Goal: Task Accomplishment & Management: Manage account settings

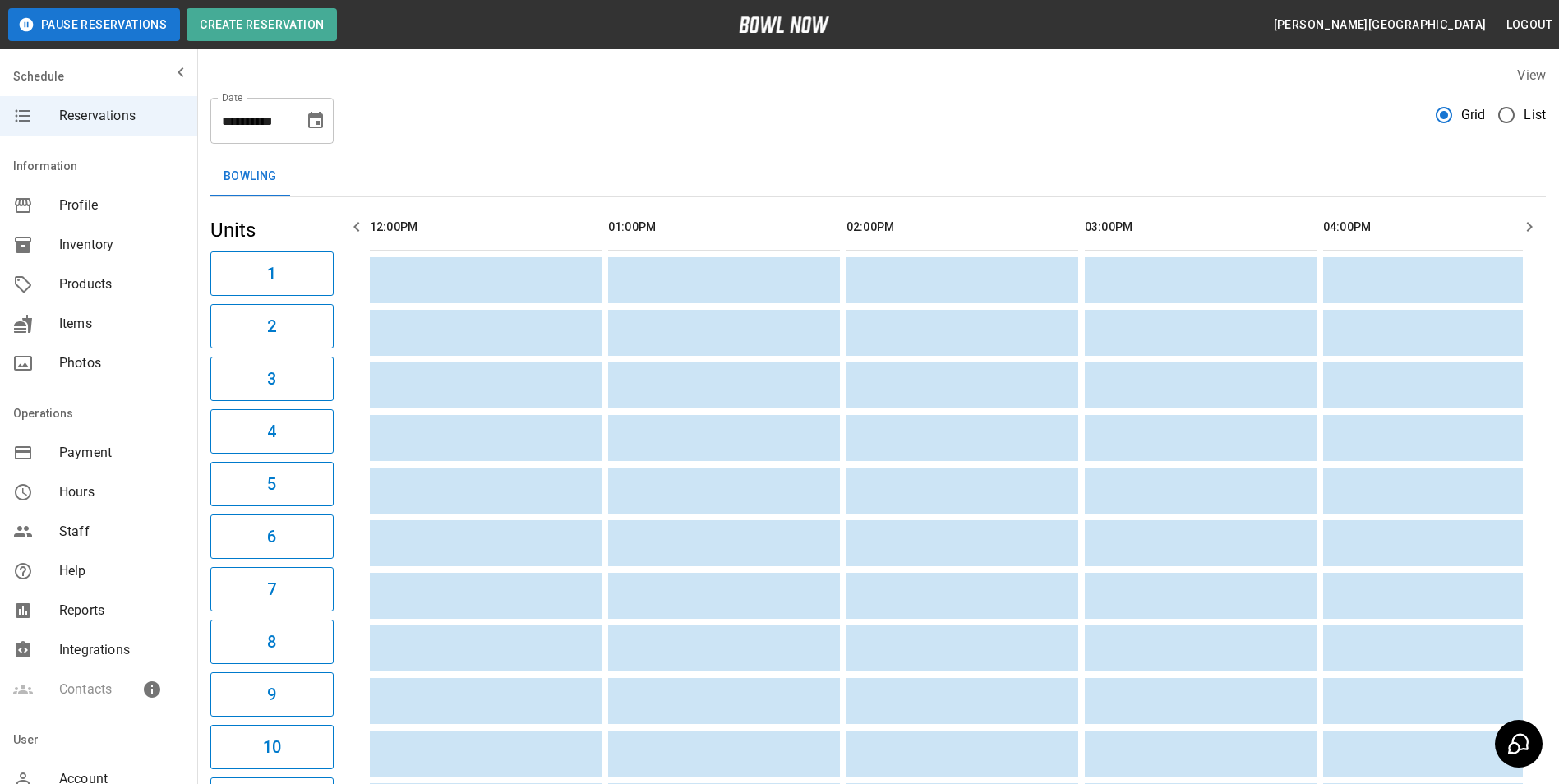
scroll to position [0, 1191]
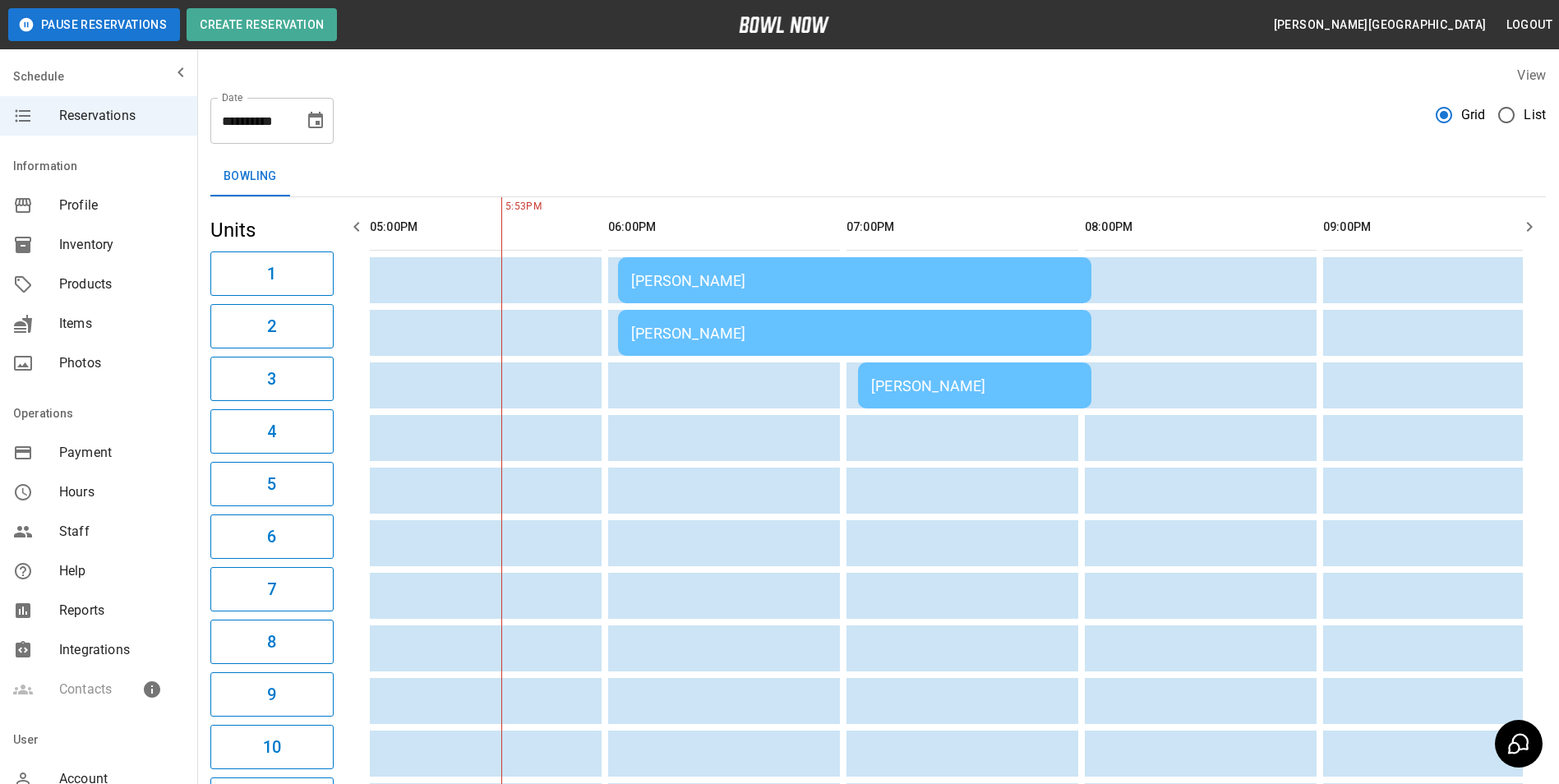
click at [867, 273] on div "[PERSON_NAME]" at bounding box center [854, 280] width 447 height 18
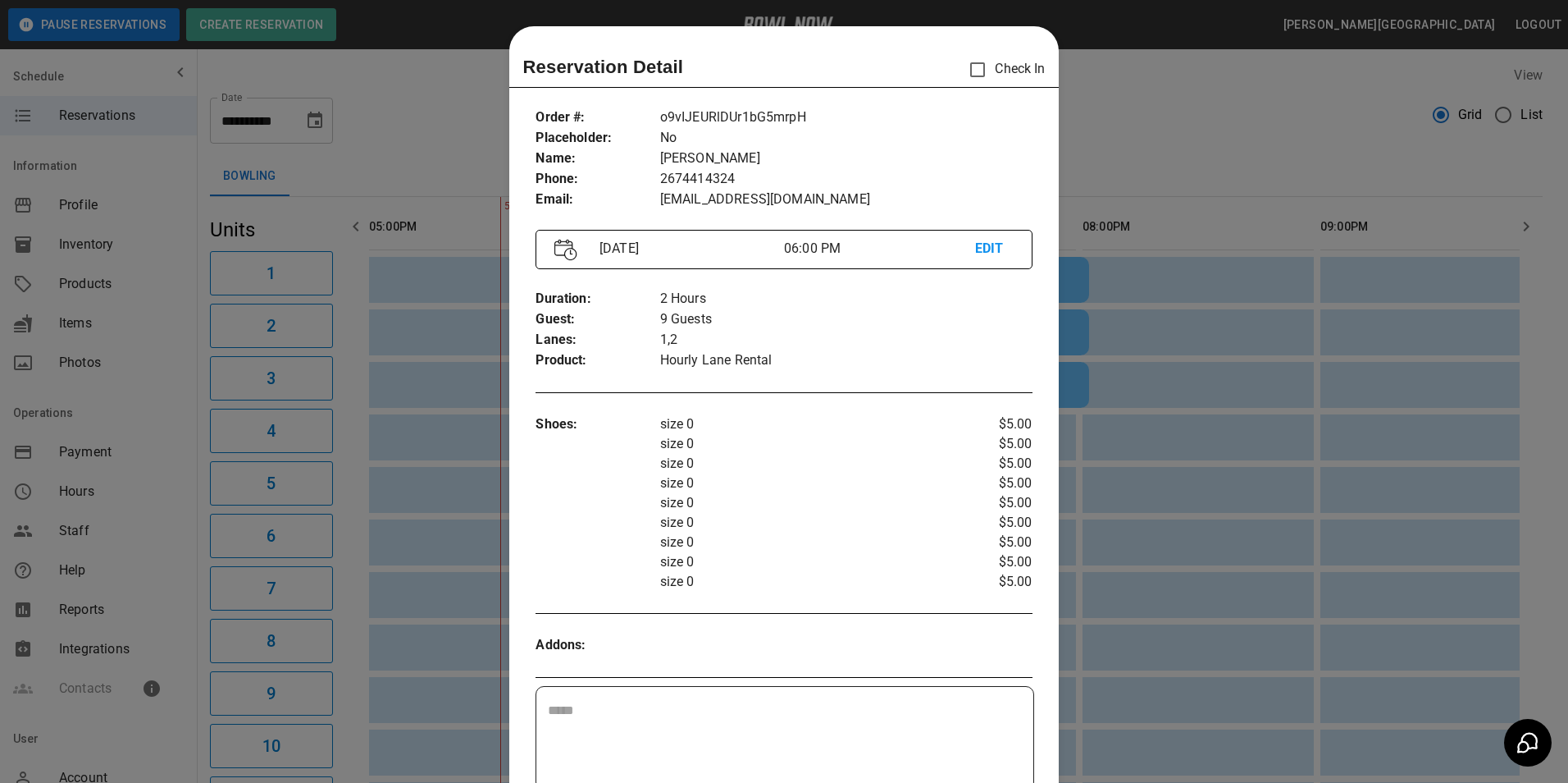
click at [863, 289] on p "2 Hours" at bounding box center [846, 299] width 372 height 20
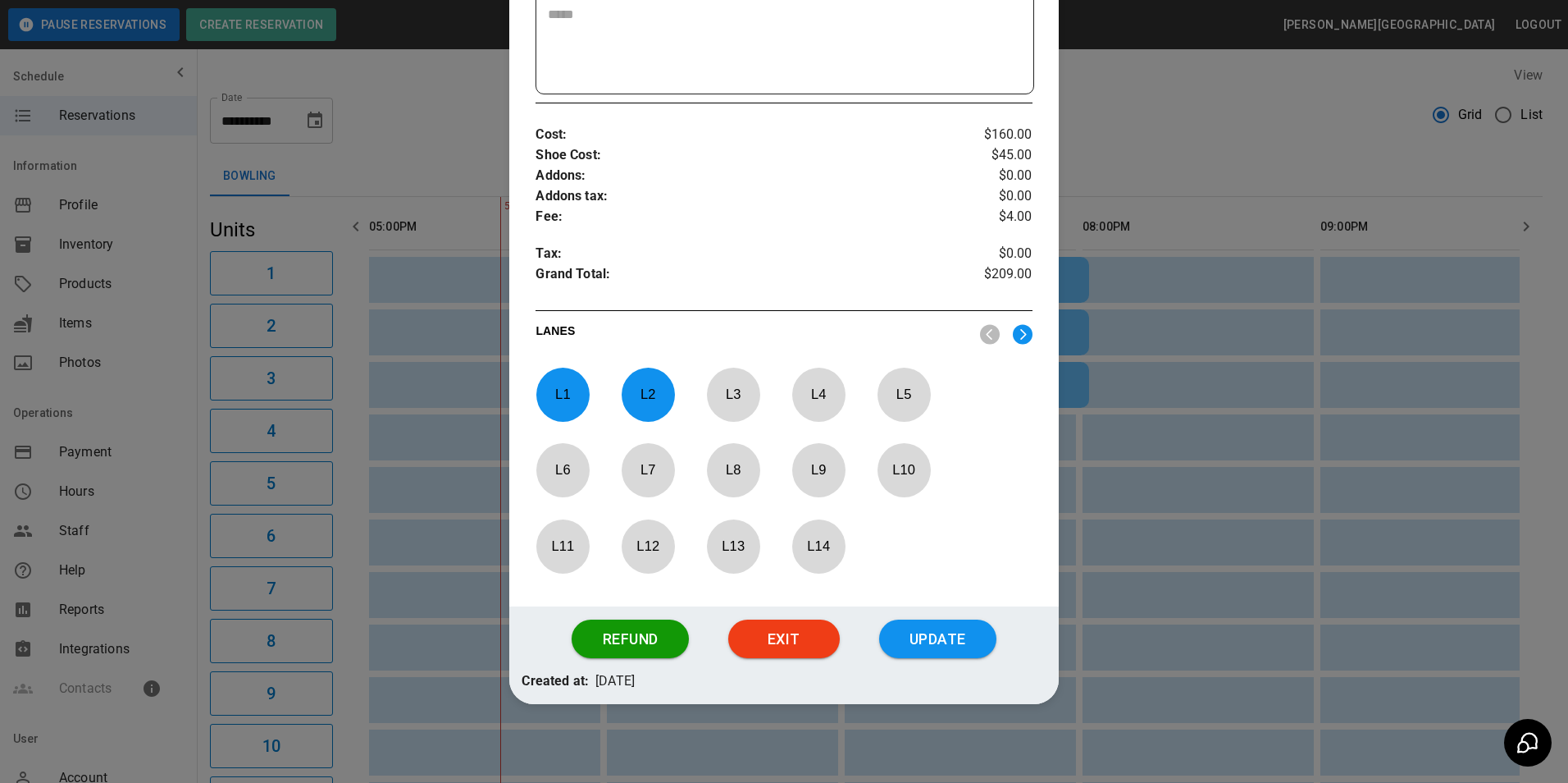
scroll to position [699, 0]
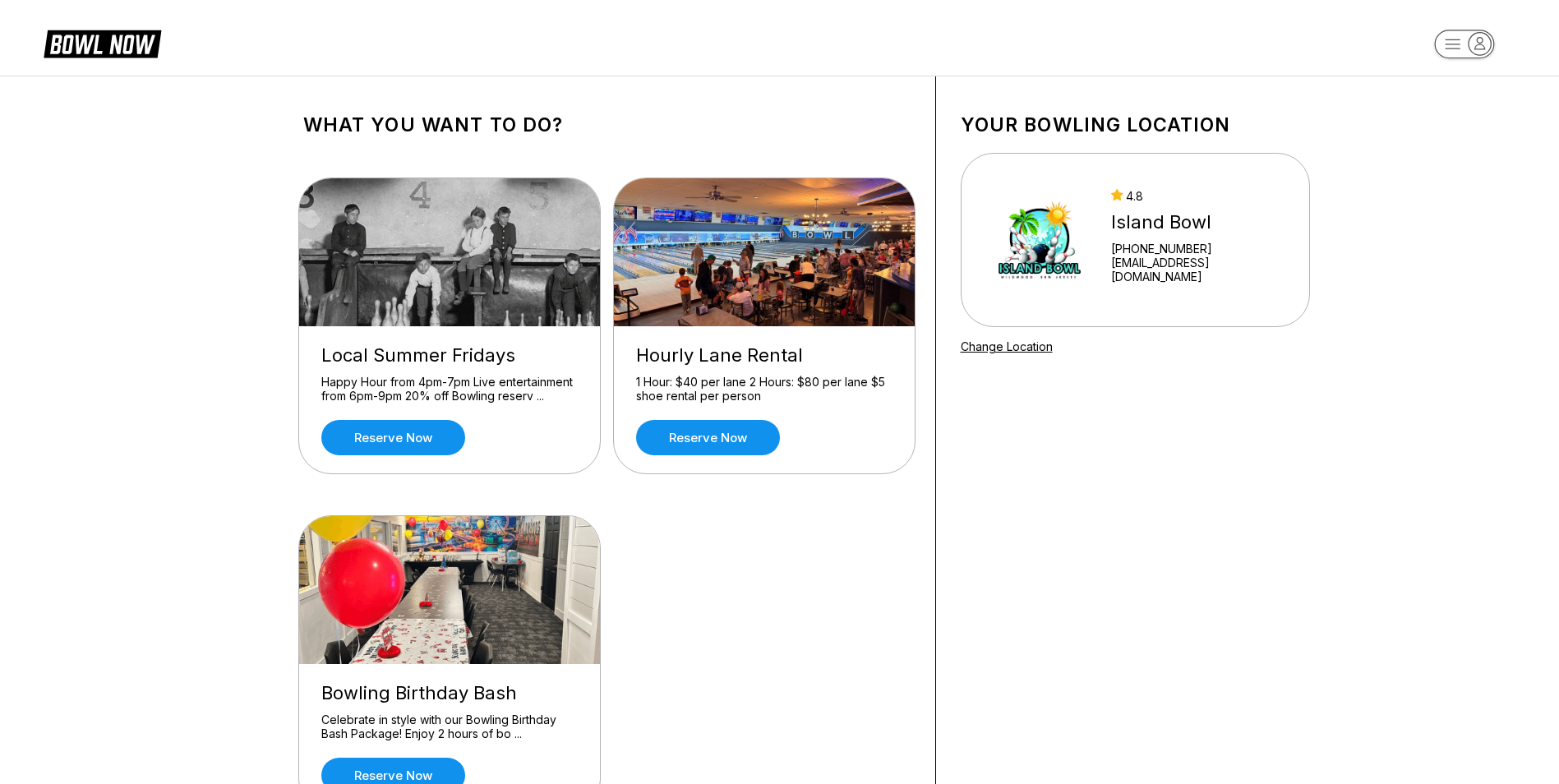
click at [1158, 184] on div "4.8 Island Bowl +16097290111 info@islandbowling.com" at bounding box center [1135, 240] width 304 height 124
click at [1471, 33] on rect "button" at bounding box center [1463, 43] width 60 height 29
click at [1457, 113] on div "All Bookings" at bounding box center [1464, 122] width 116 height 29
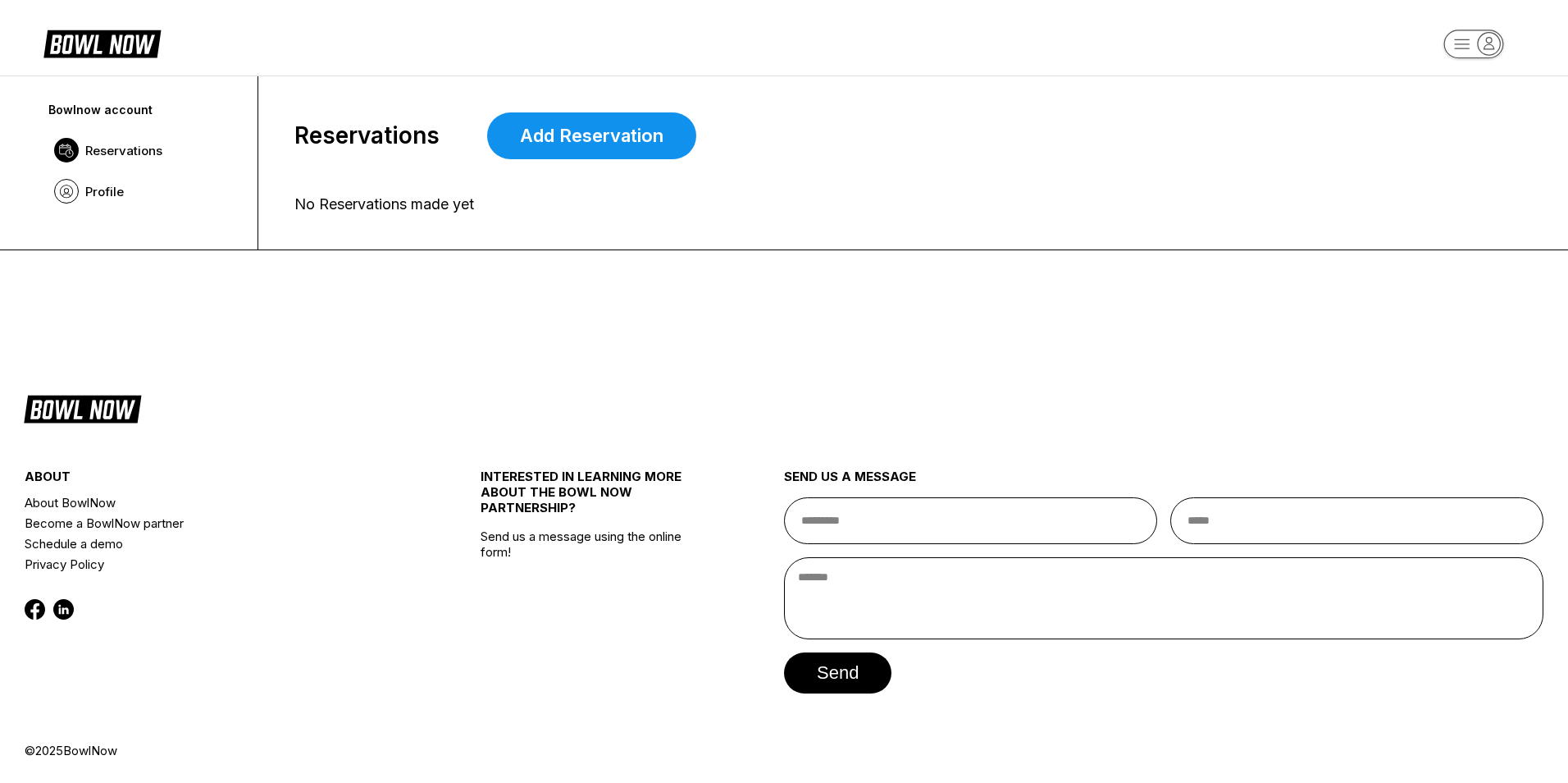
click at [159, 146] on span "Reservations" at bounding box center [124, 150] width 77 height 16
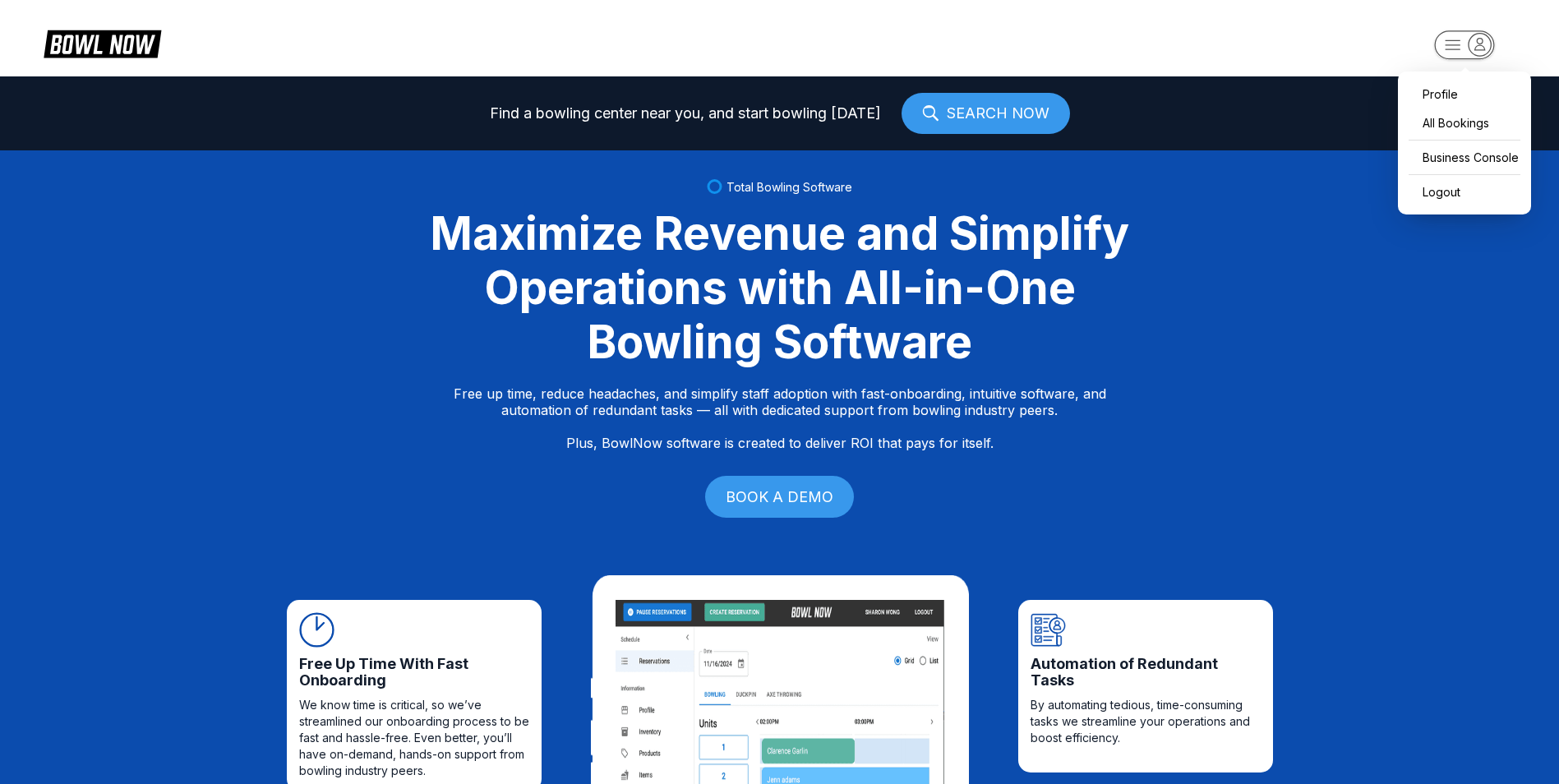
click at [1486, 49] on icon "button" at bounding box center [1480, 44] width 22 height 22
click at [1446, 102] on div "Profile" at bounding box center [1464, 93] width 116 height 29
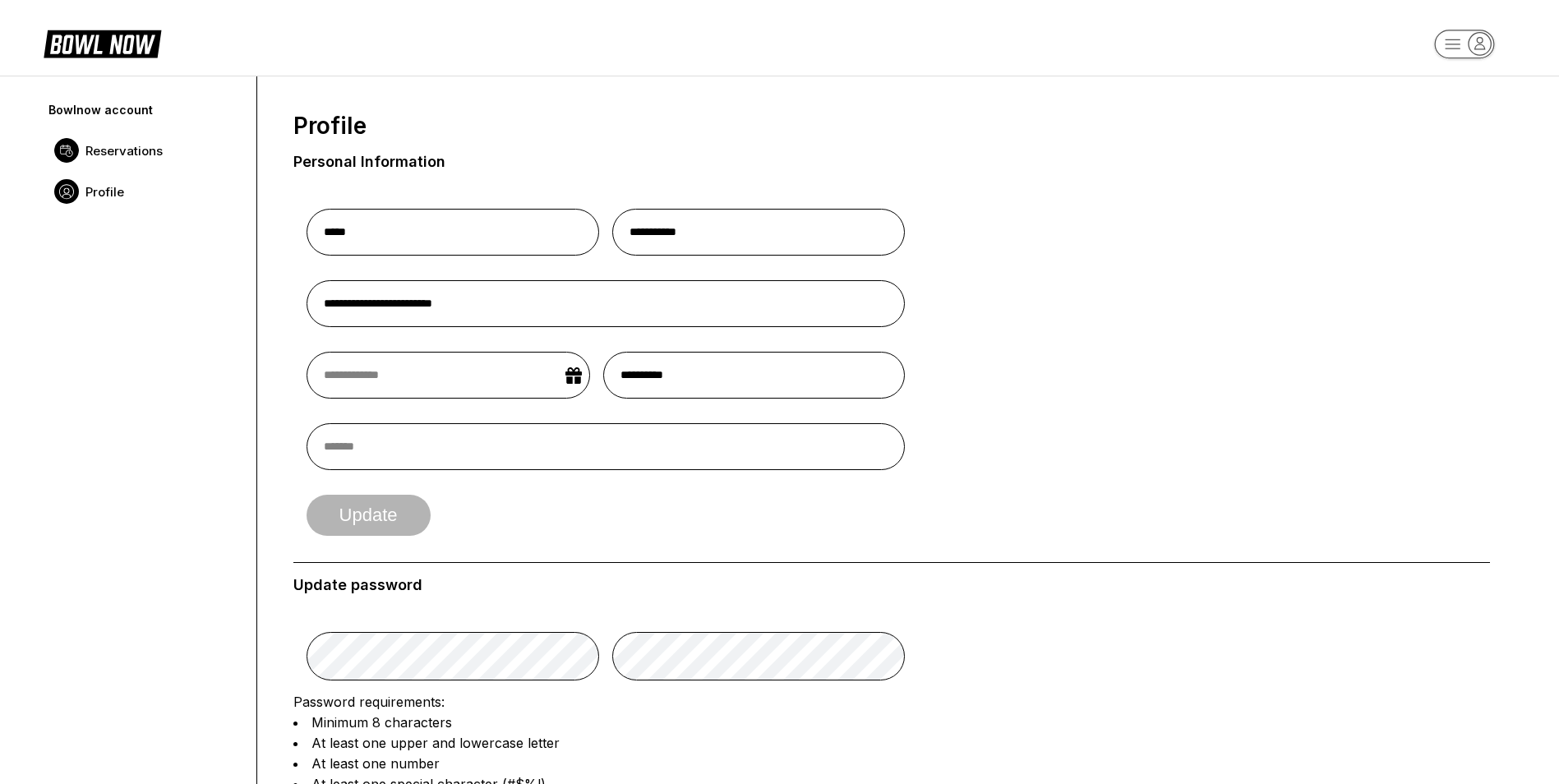
click at [137, 151] on span "Reservations" at bounding box center [125, 150] width 77 height 16
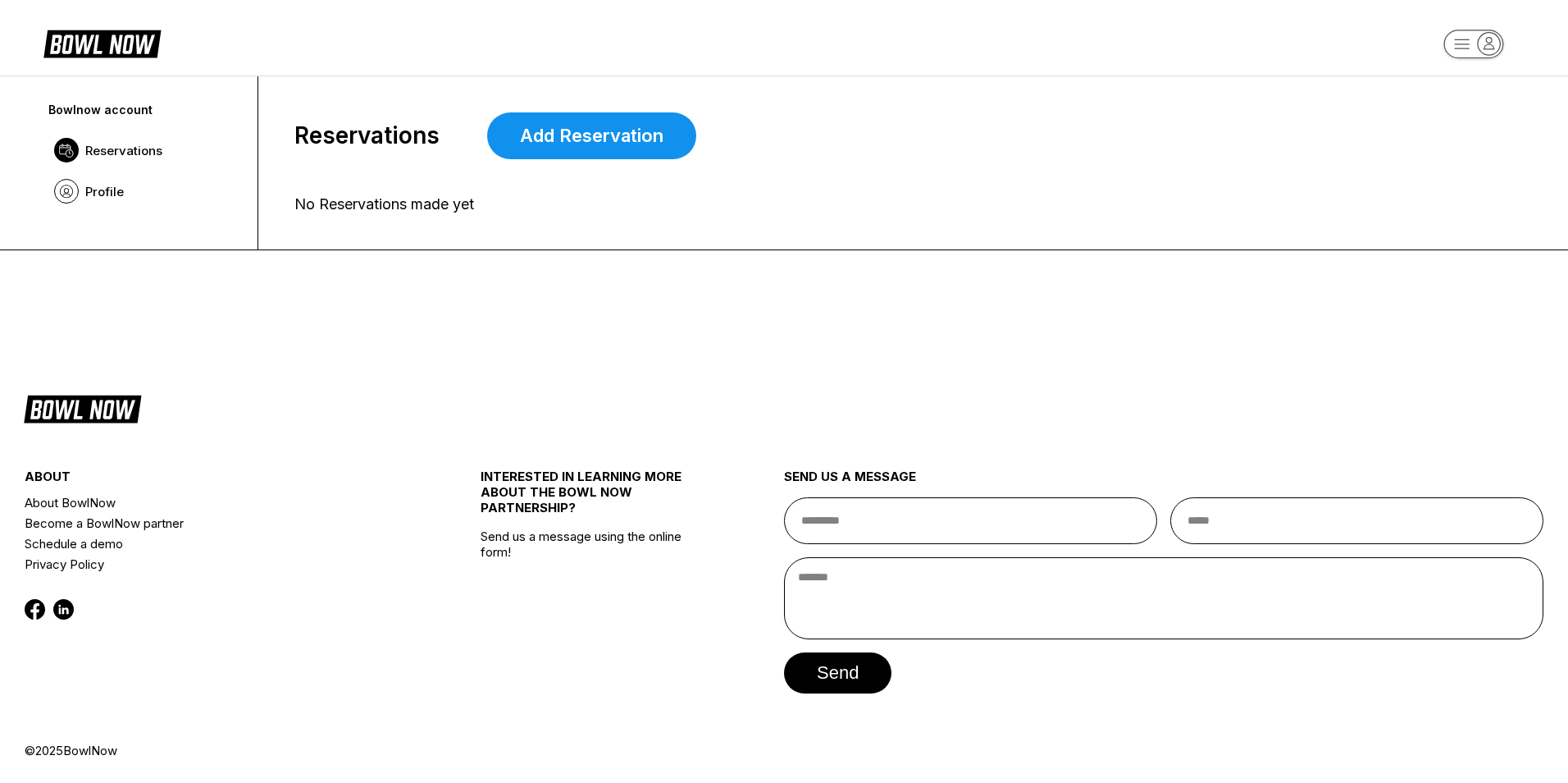
click at [157, 149] on span "Reservations" at bounding box center [124, 150] width 77 height 16
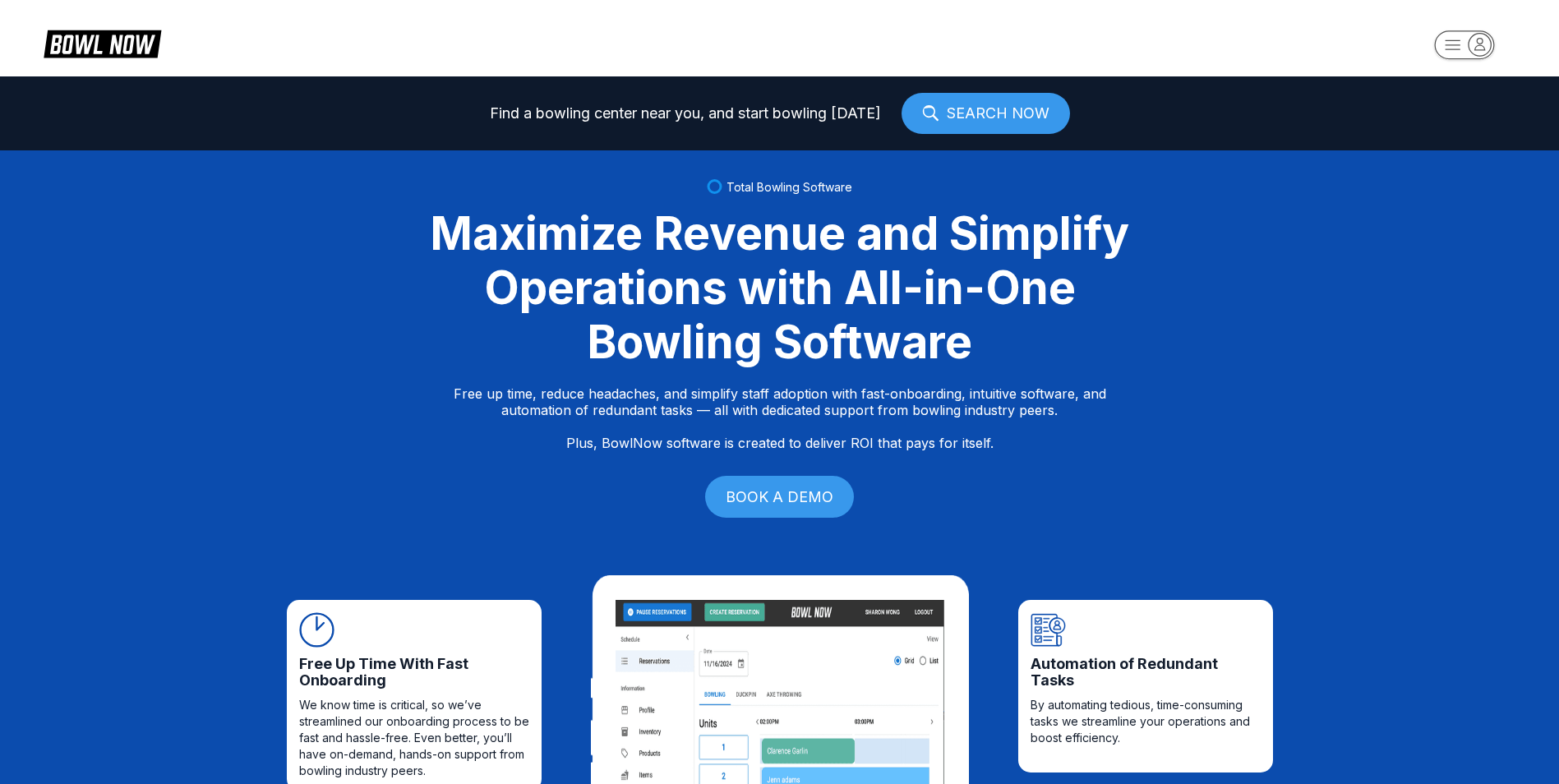
click at [1478, 58] on rect "button" at bounding box center [1464, 44] width 59 height 28
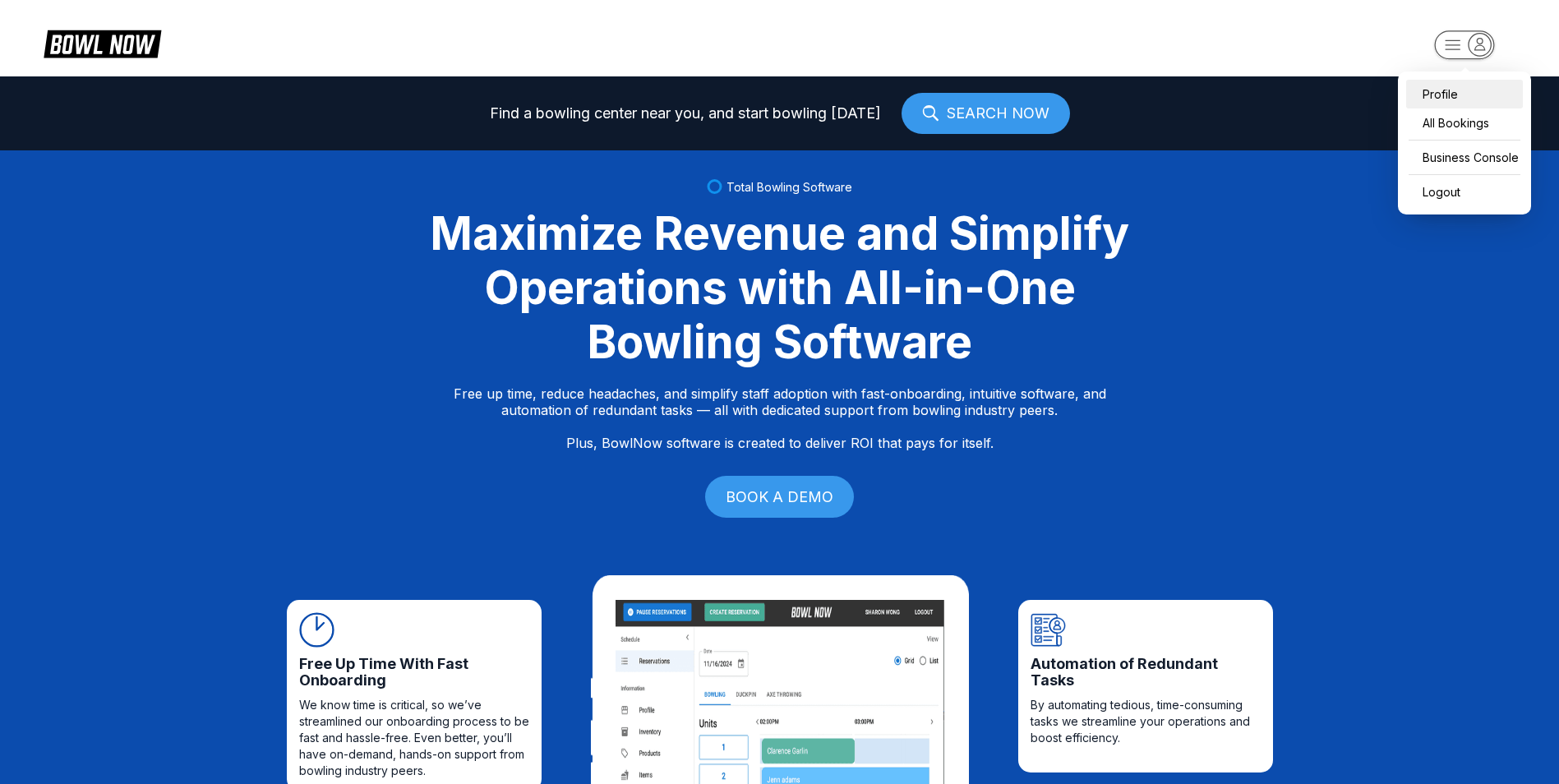
click at [1472, 87] on div "Profile" at bounding box center [1464, 93] width 116 height 29
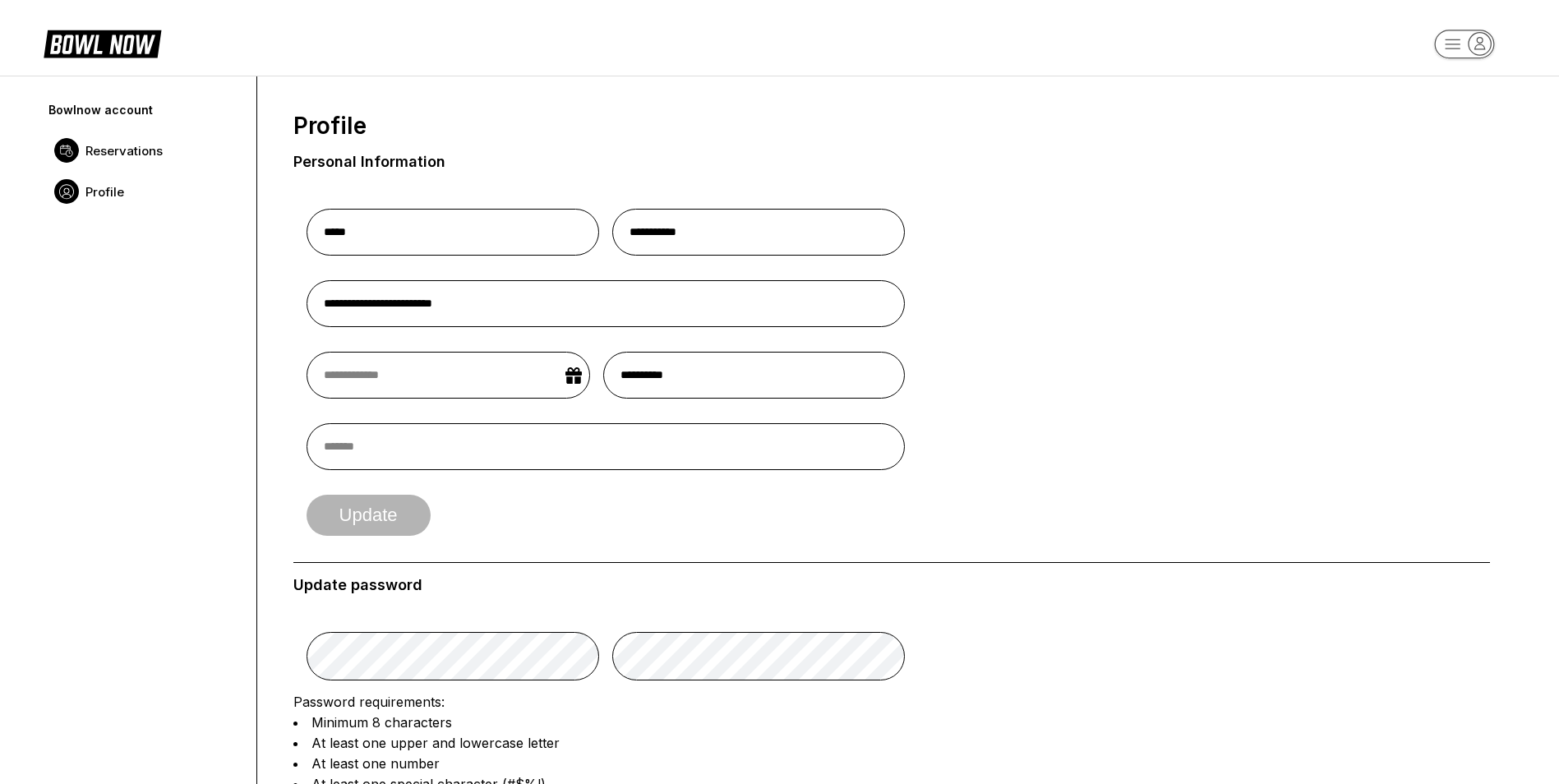
click at [127, 154] on span "Reservations" at bounding box center [125, 150] width 77 height 16
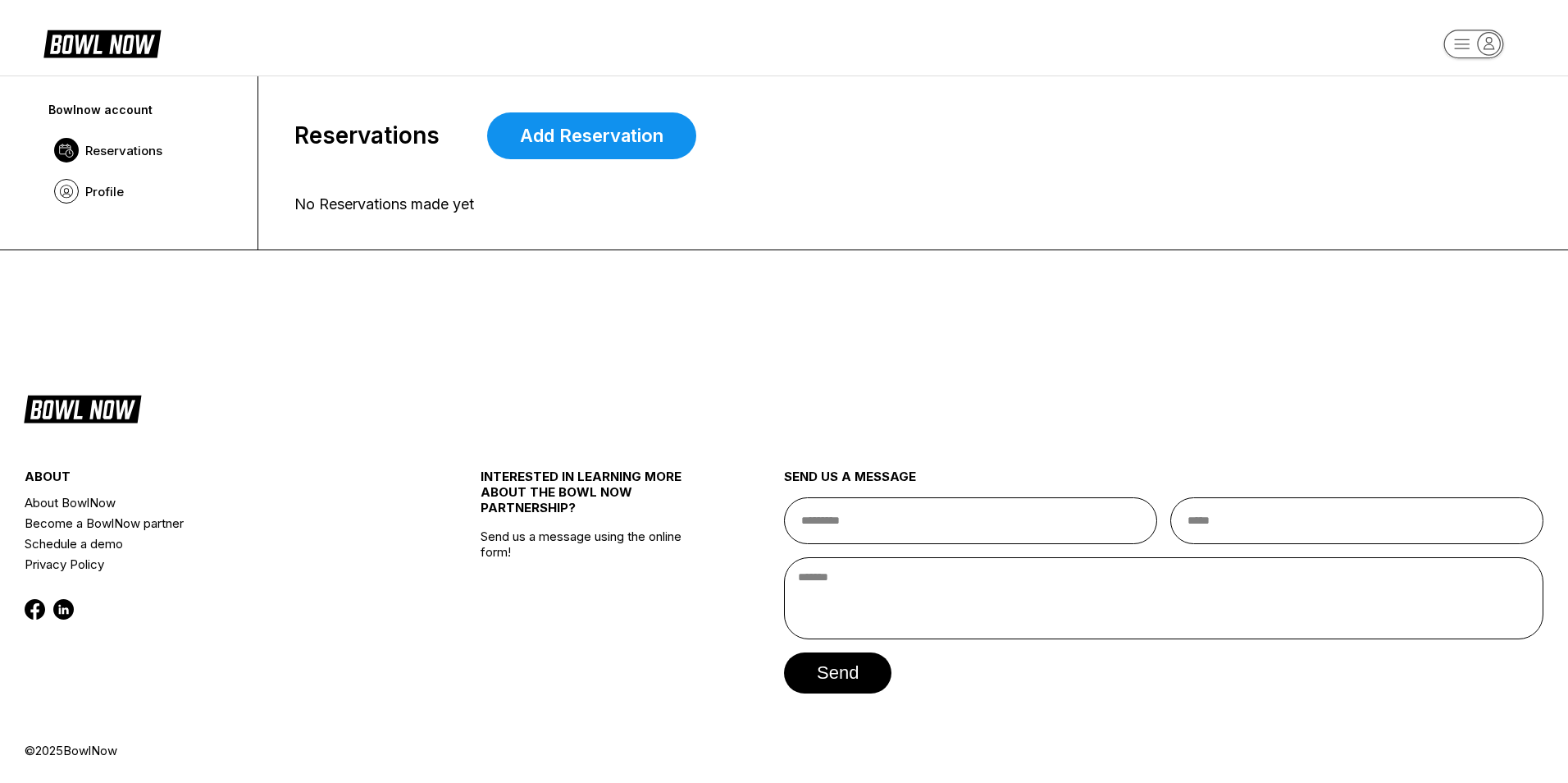
click at [126, 112] on div "Bowlnow account" at bounding box center [145, 109] width 193 height 14
click at [1459, 43] on rect "button" at bounding box center [1473, 43] width 60 height 29
click at [1514, 147] on div "Business Console" at bounding box center [1473, 156] width 116 height 29
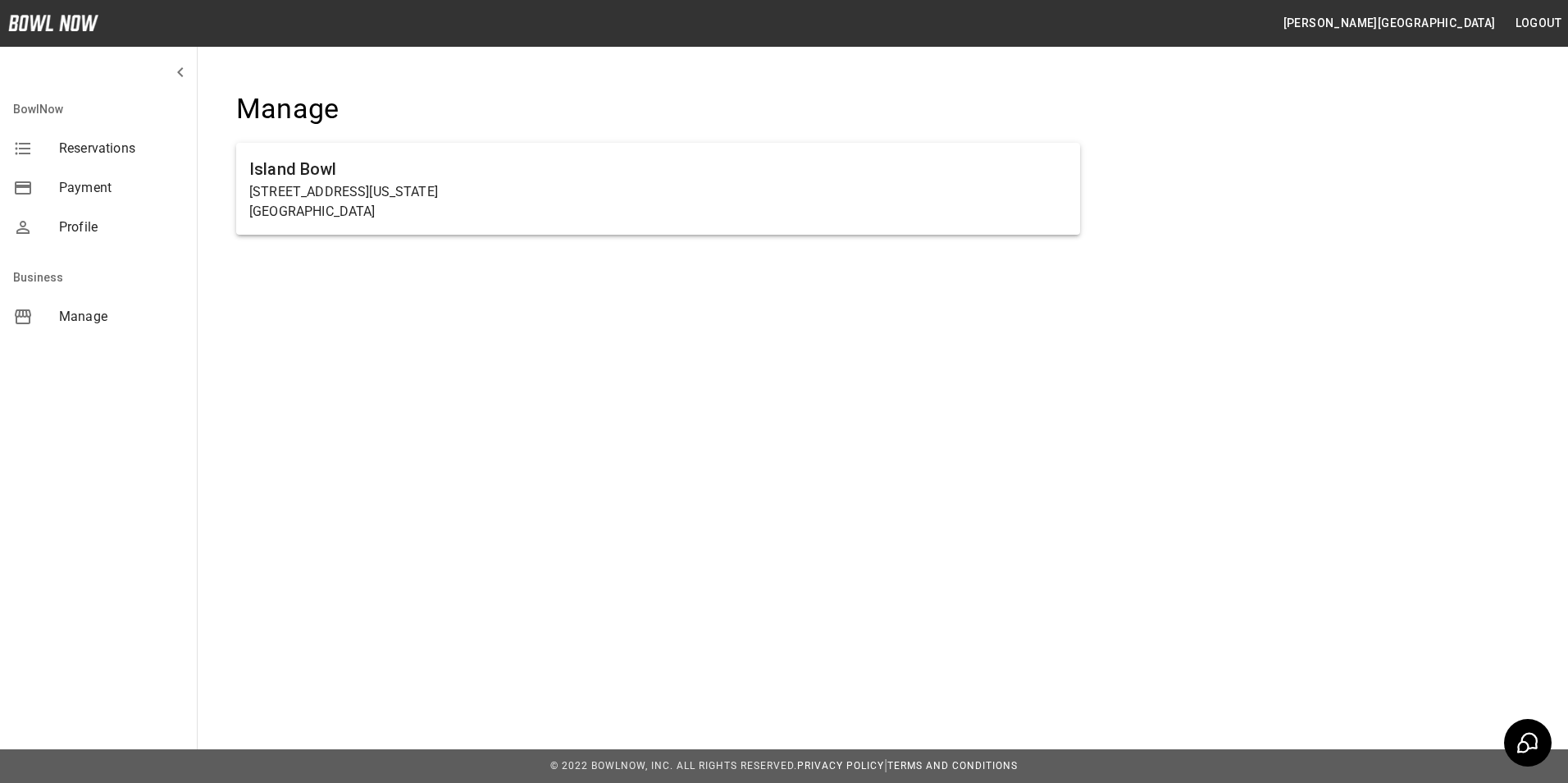
click at [146, 148] on span "Reservations" at bounding box center [121, 148] width 124 height 19
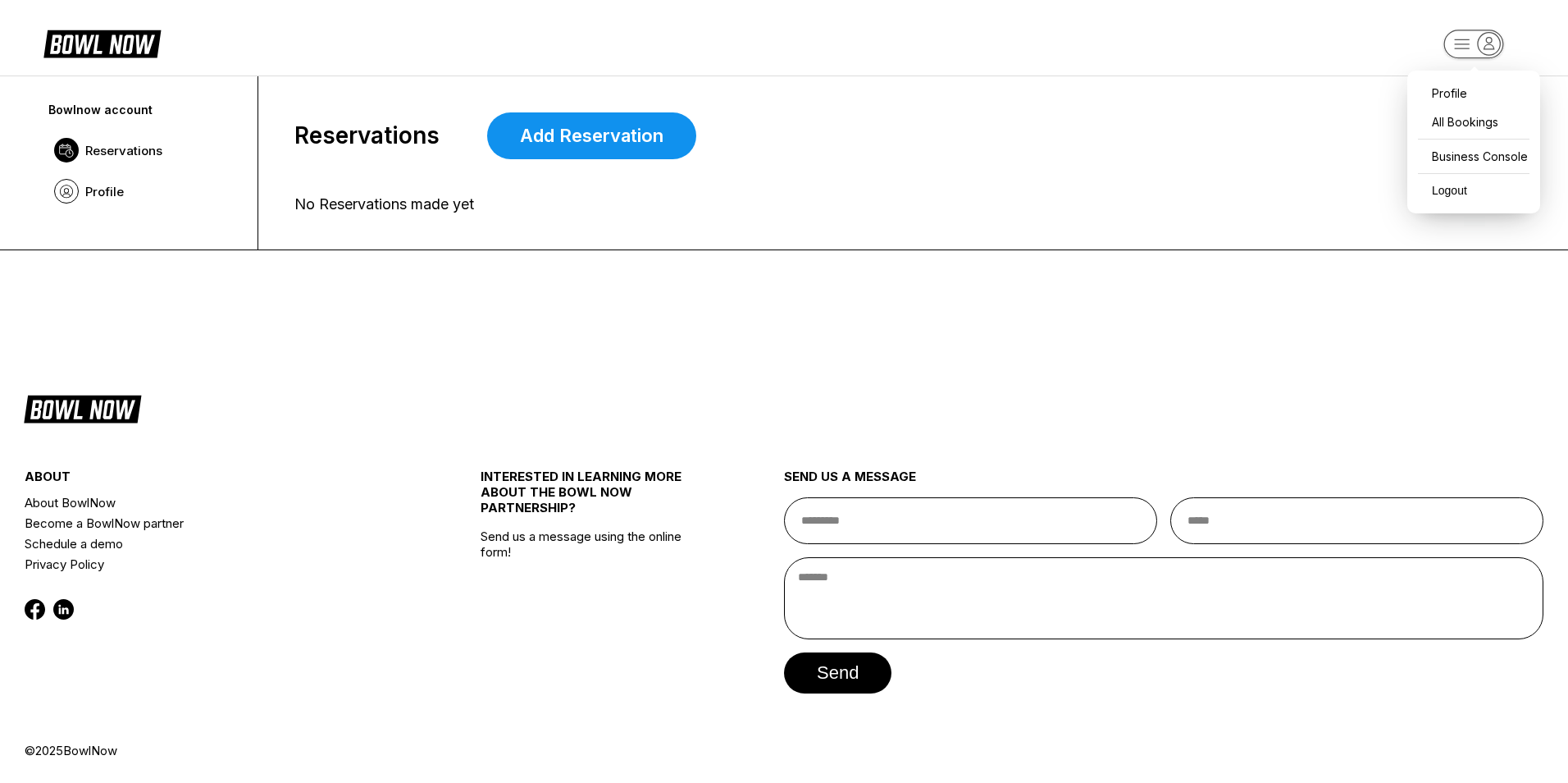
click at [1466, 41] on rect "button" at bounding box center [1473, 43] width 60 height 29
click at [1485, 142] on div "Business Console" at bounding box center [1473, 156] width 116 height 29
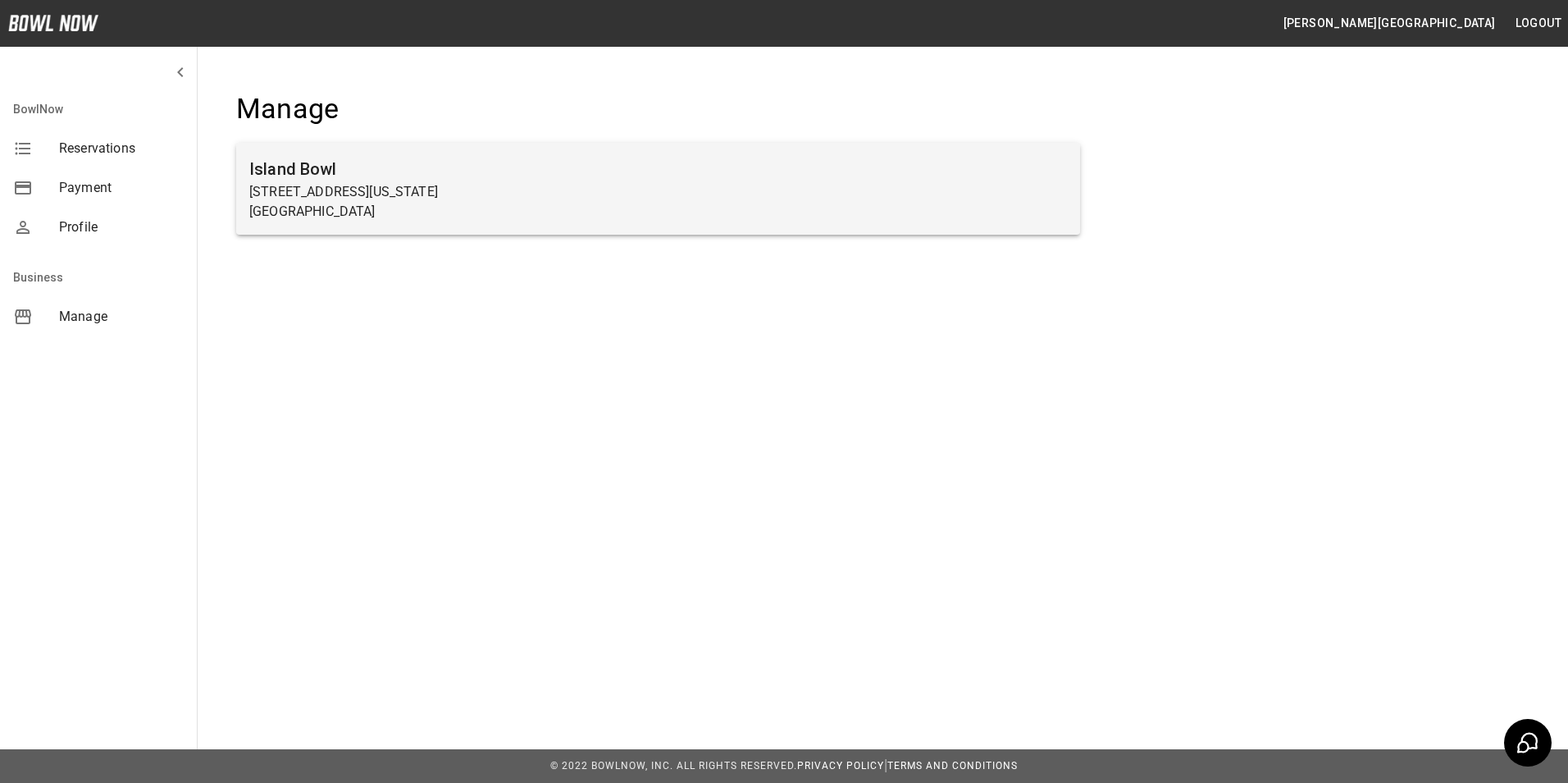
click at [370, 182] on p "[STREET_ADDRESS][US_STATE]" at bounding box center [658, 192] width 818 height 19
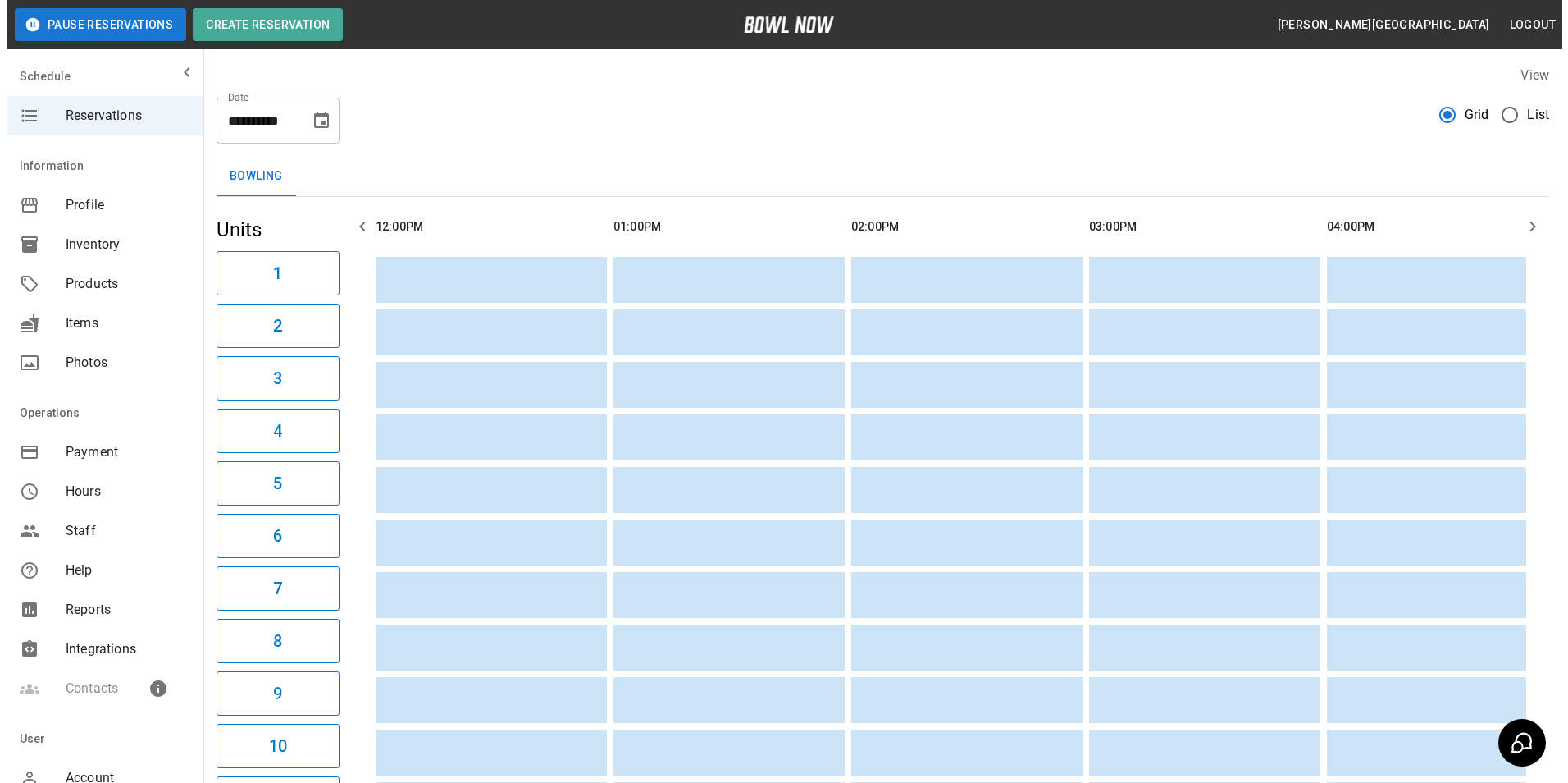
scroll to position [0, 1427]
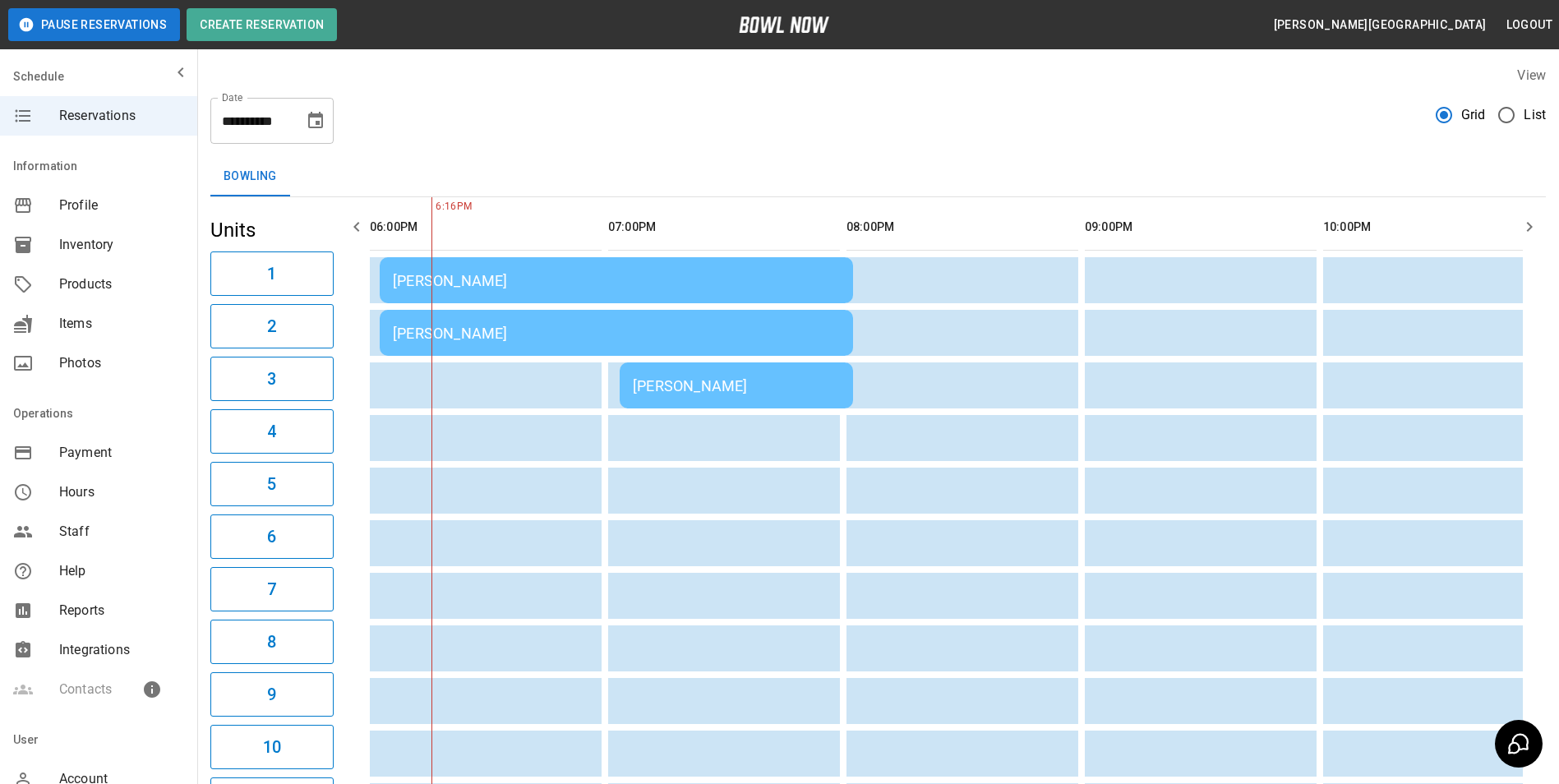
click at [665, 272] on div "[PERSON_NAME]" at bounding box center [616, 280] width 447 height 18
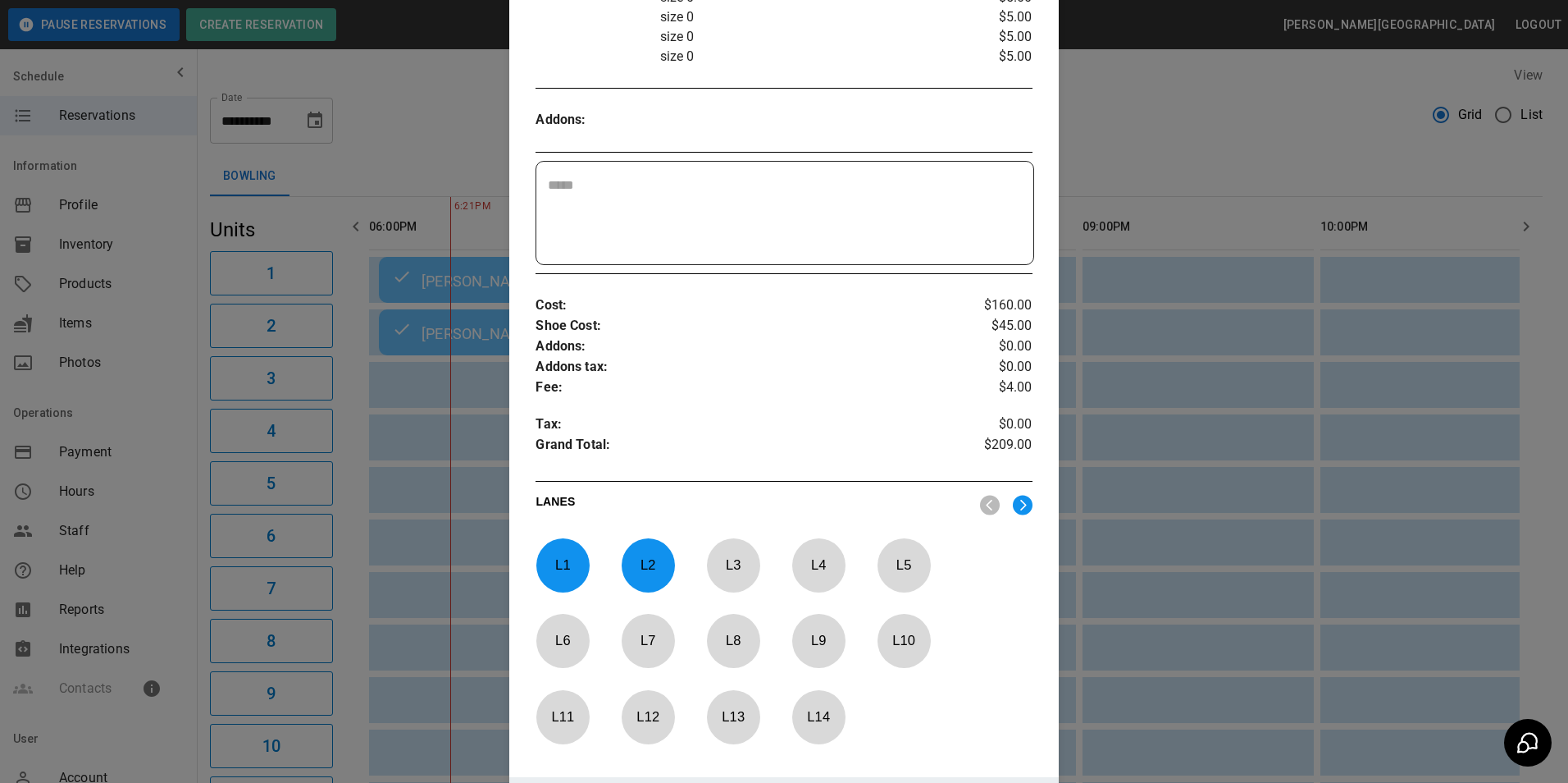
scroll to position [602, 0]
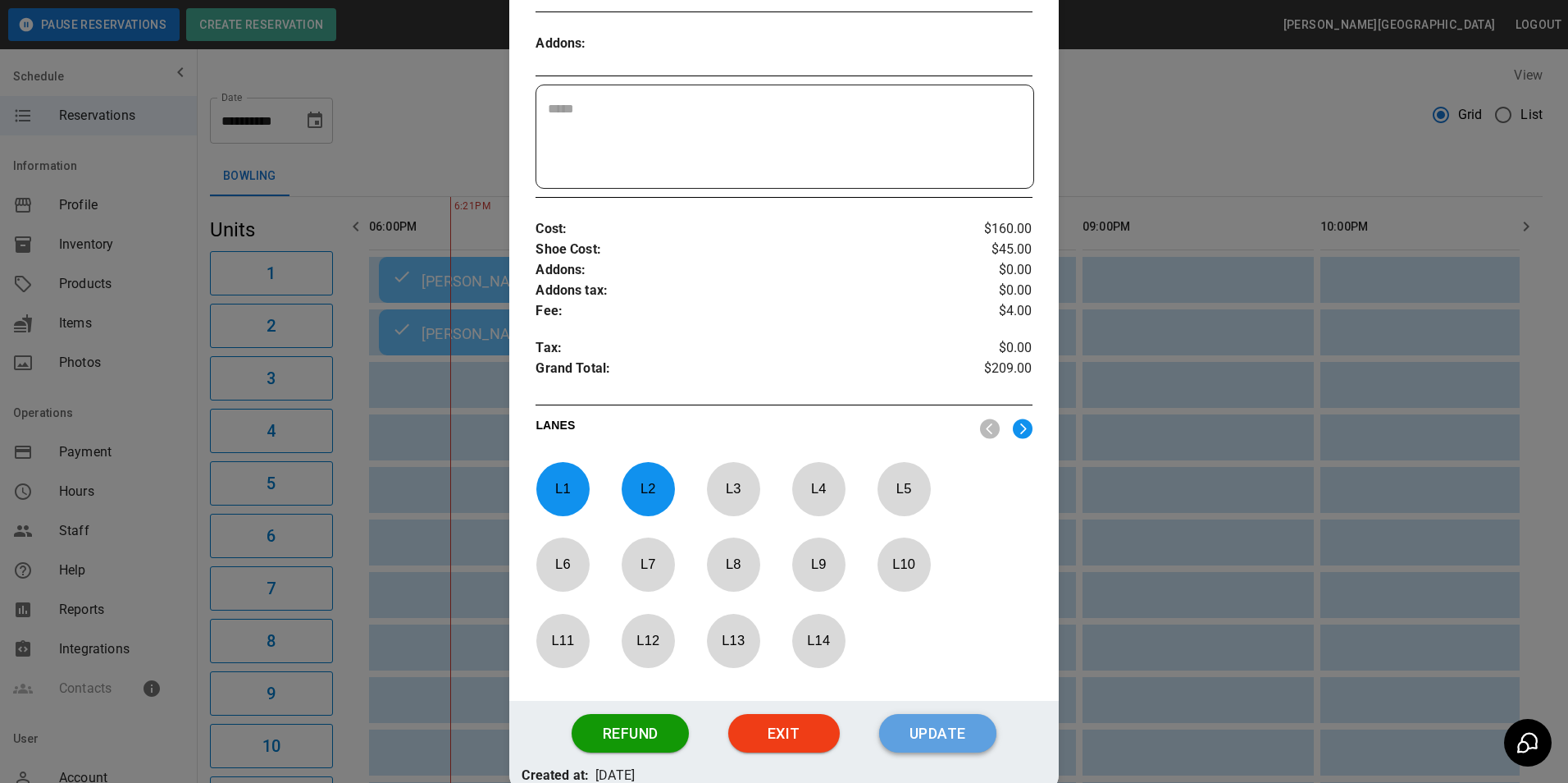
click at [912, 730] on button "Update" at bounding box center [937, 733] width 117 height 40
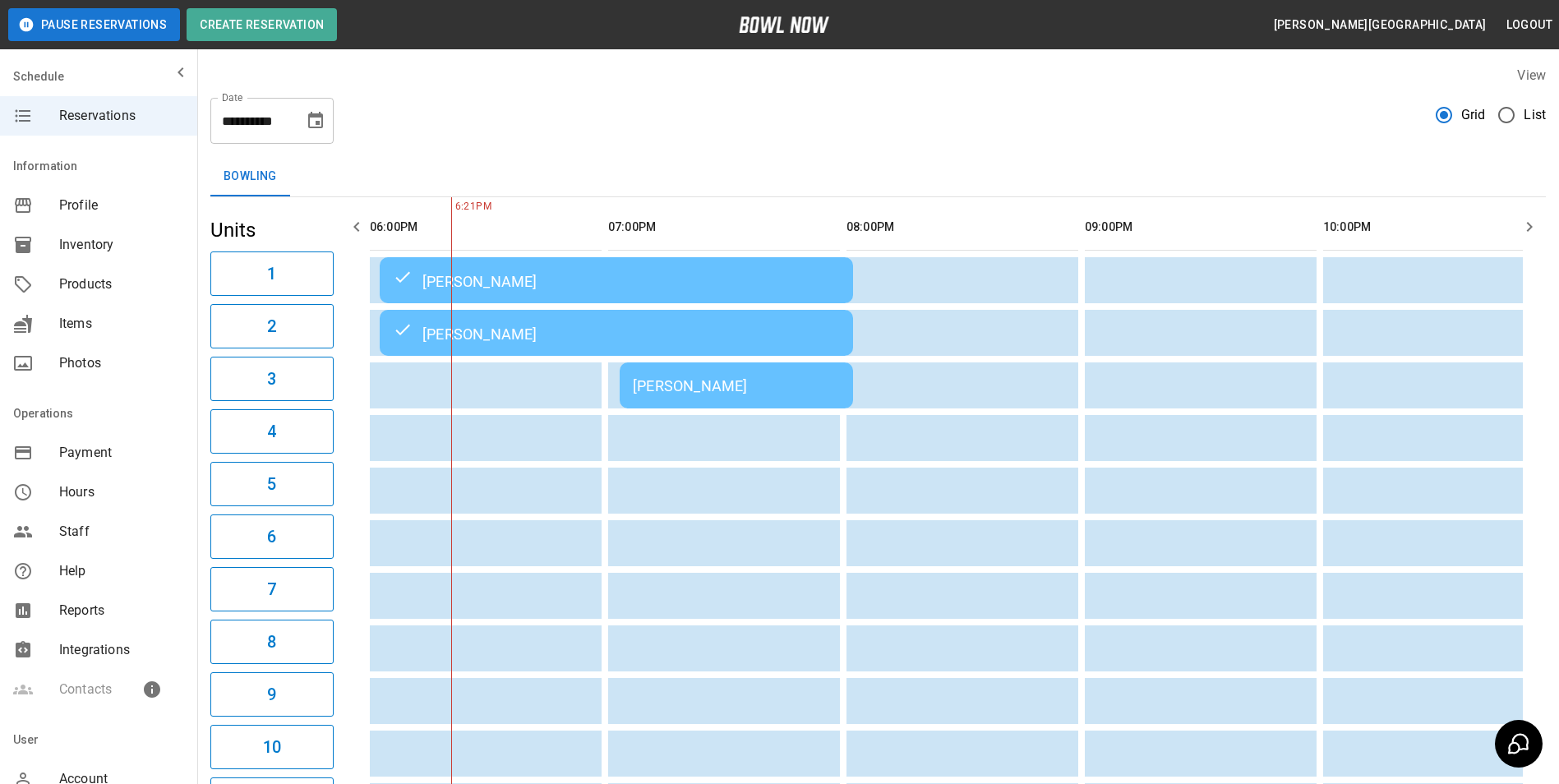
click at [778, 383] on div "[PERSON_NAME]" at bounding box center [736, 386] width 207 height 18
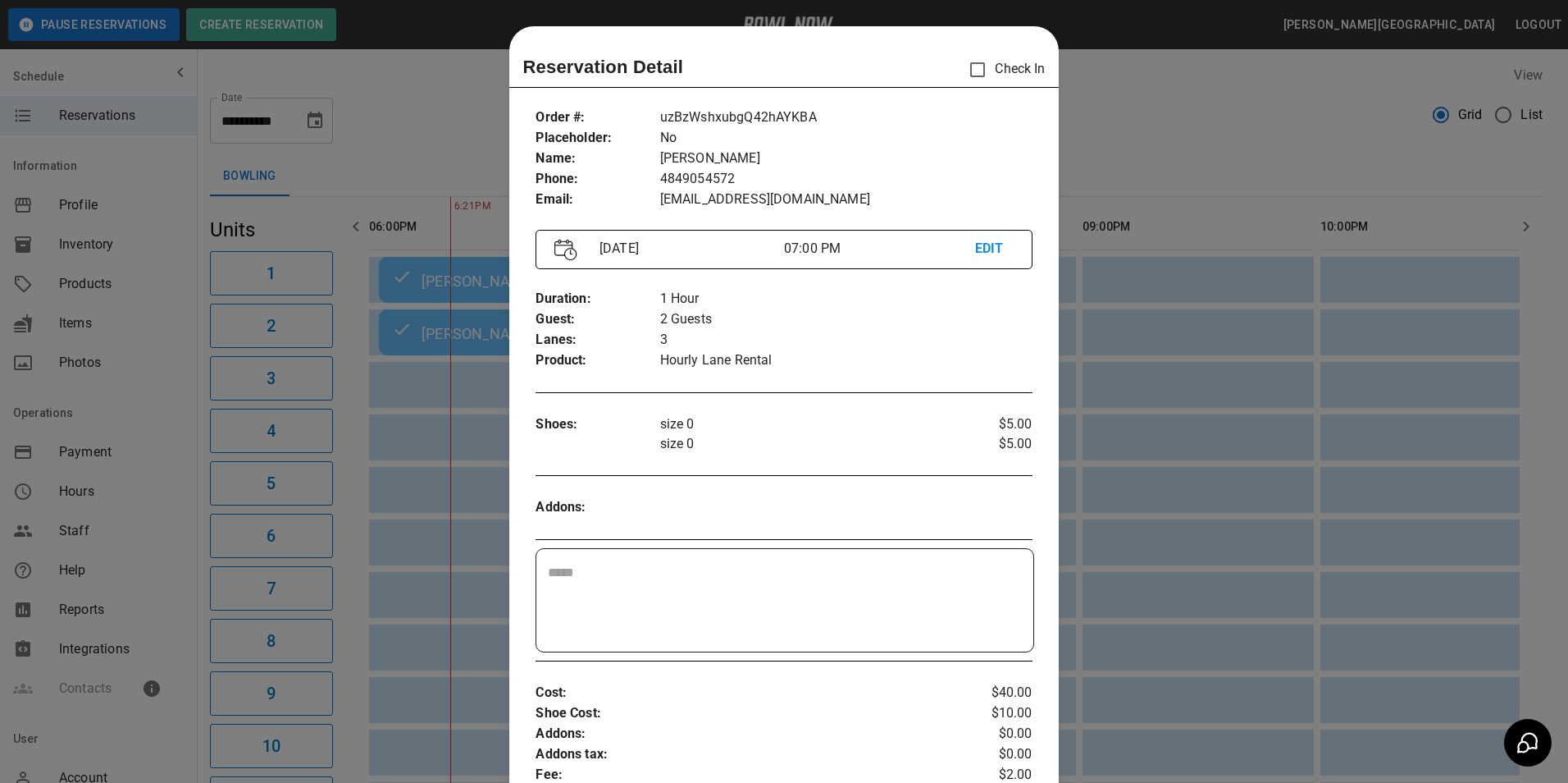
scroll to position [27, 0]
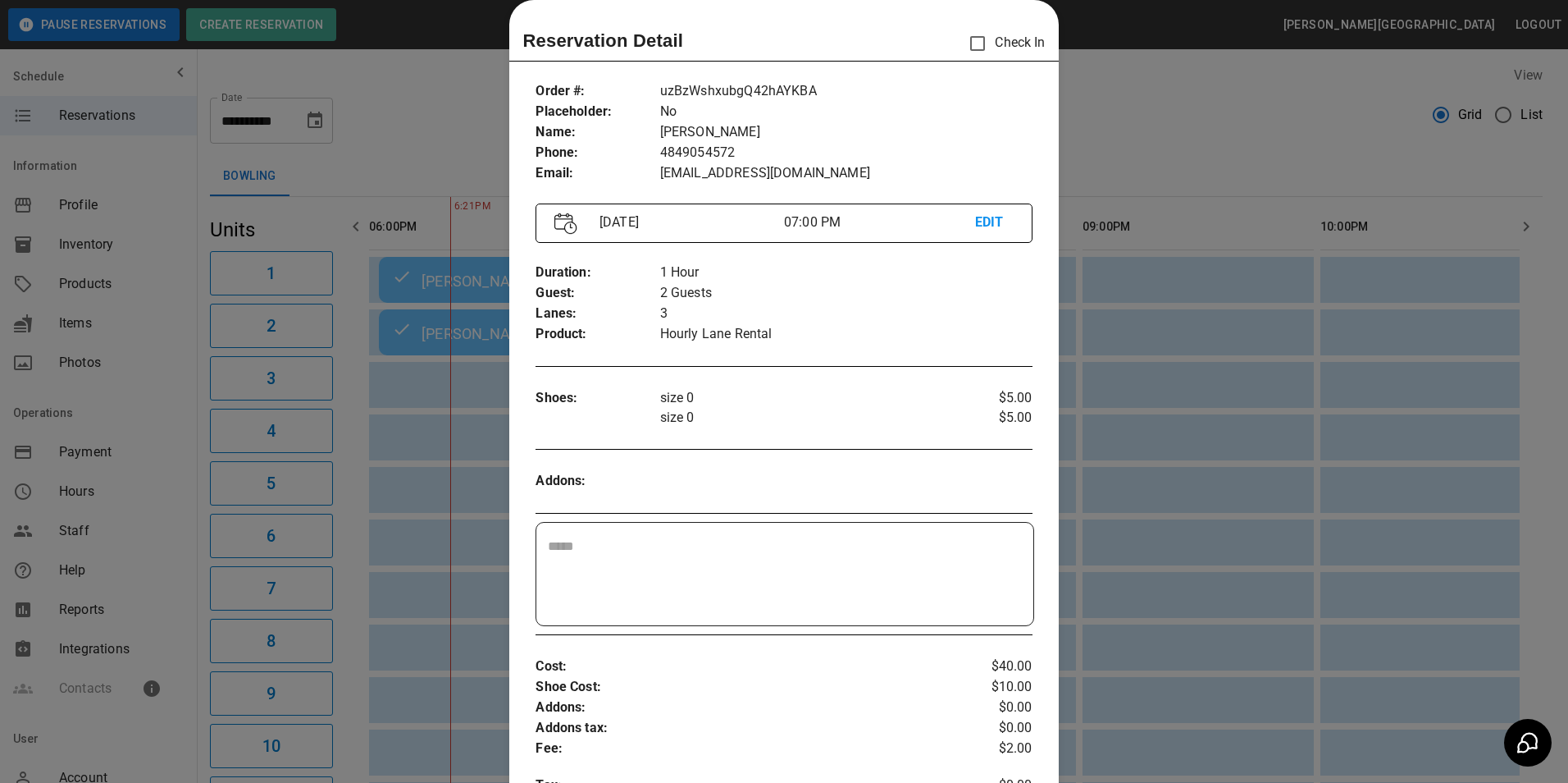
click at [1172, 106] on div at bounding box center [784, 392] width 1568 height 783
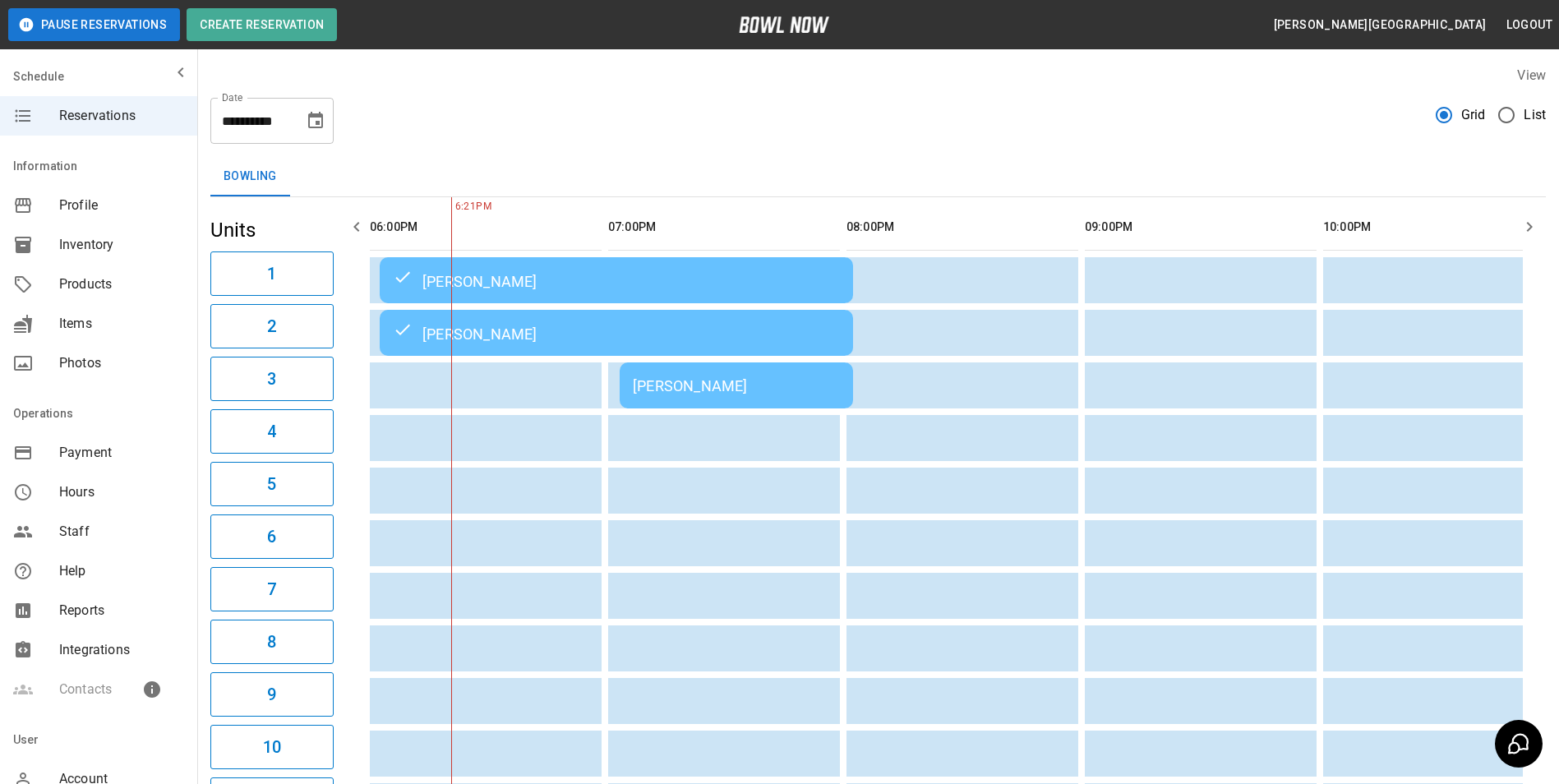
click at [741, 387] on div "[PERSON_NAME]" at bounding box center [736, 386] width 207 height 18
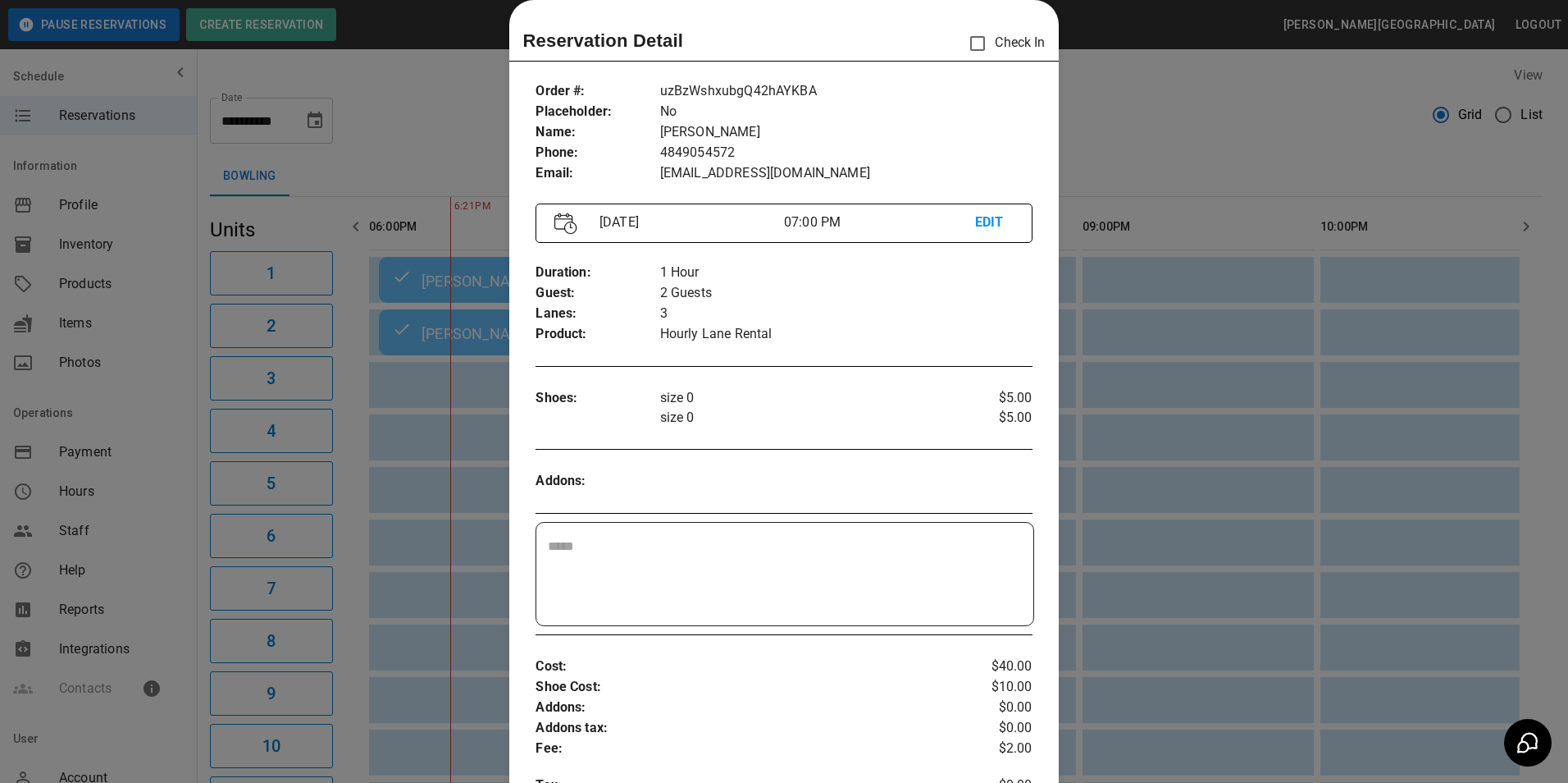
click at [366, 64] on div at bounding box center [784, 392] width 1568 height 783
